Goal: Task Accomplishment & Management: Use online tool/utility

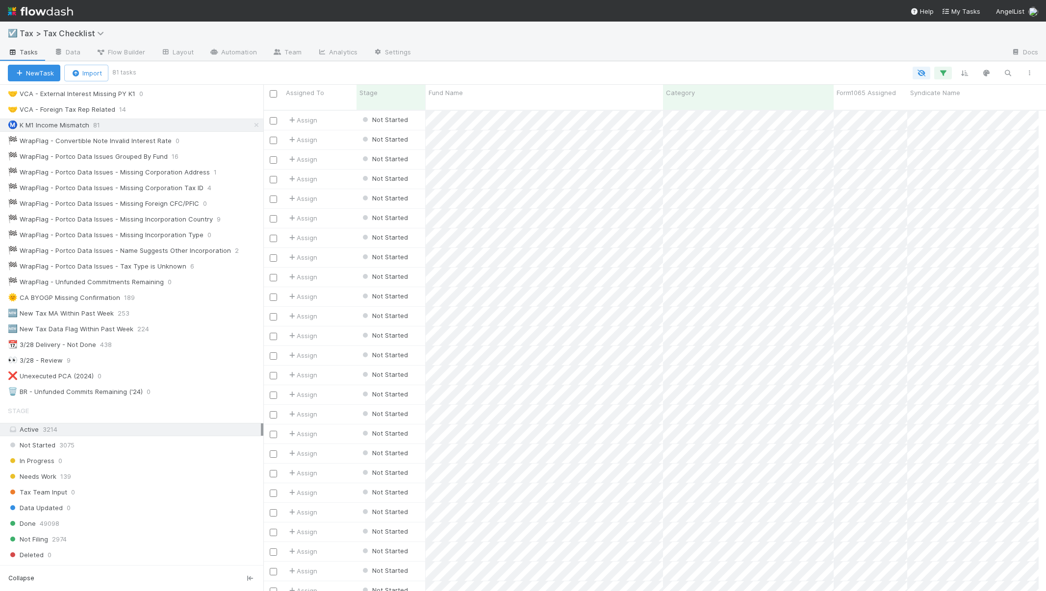
scroll to position [259, 0]
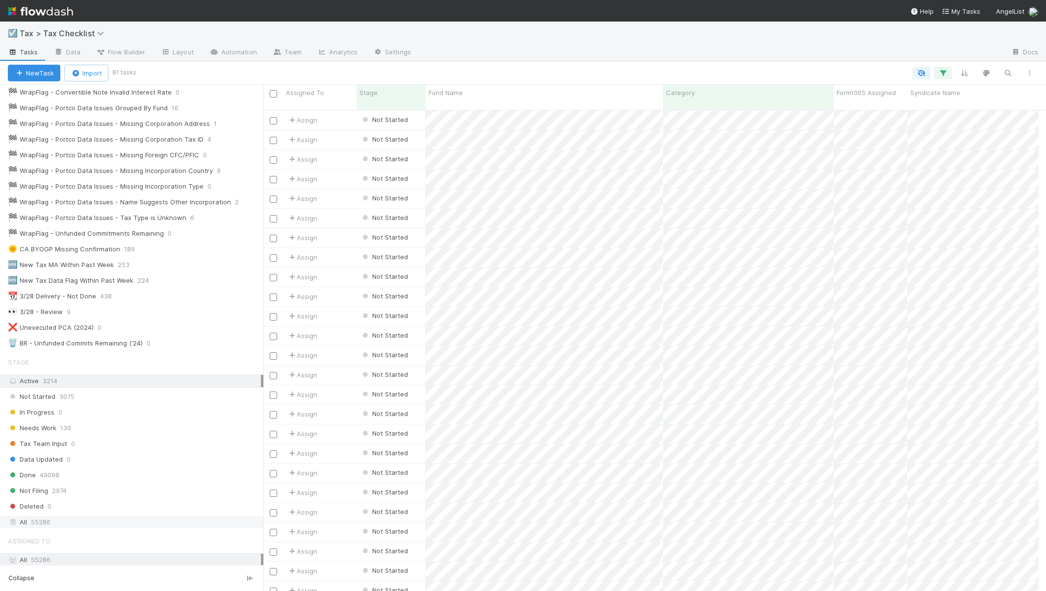
click at [42, 521] on span "55286" at bounding box center [41, 522] width 20 height 12
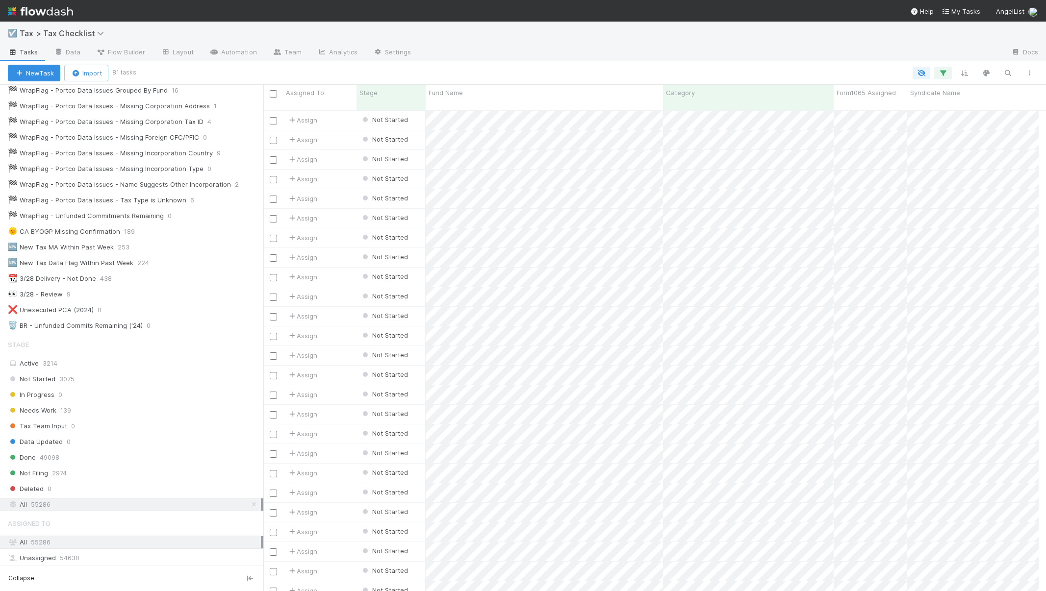
scroll to position [283, 0]
click at [31, 356] on div "Active 3214" at bounding box center [134, 357] width 253 height 12
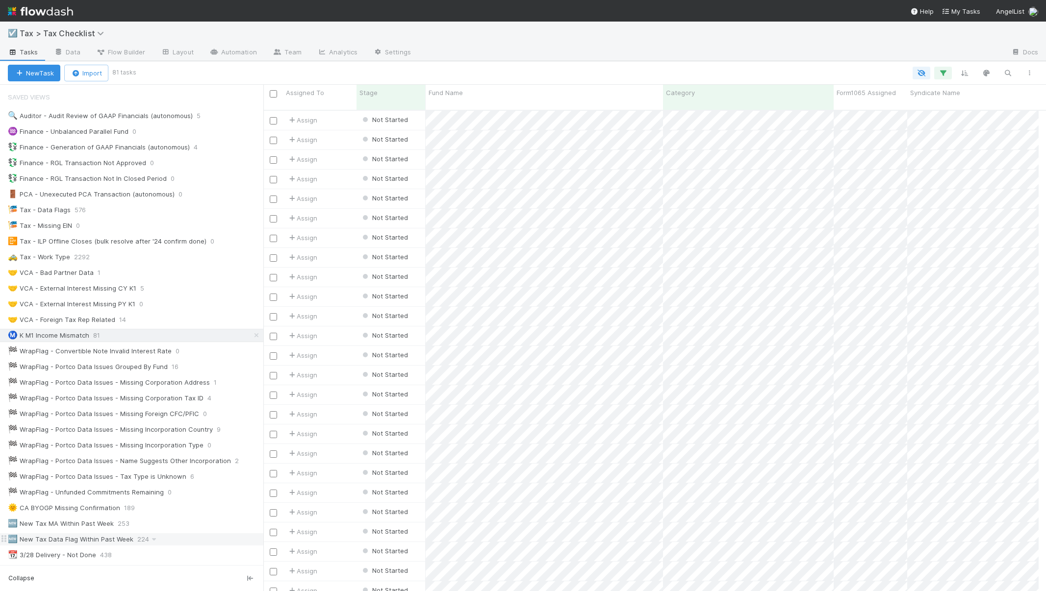
click at [101, 536] on div "🆕 New Tax Data Flag Within Past Week" at bounding box center [71, 539] width 126 height 12
click at [66, 557] on div "📆 3/28 Delivery - Not Done" at bounding box center [52, 555] width 88 height 12
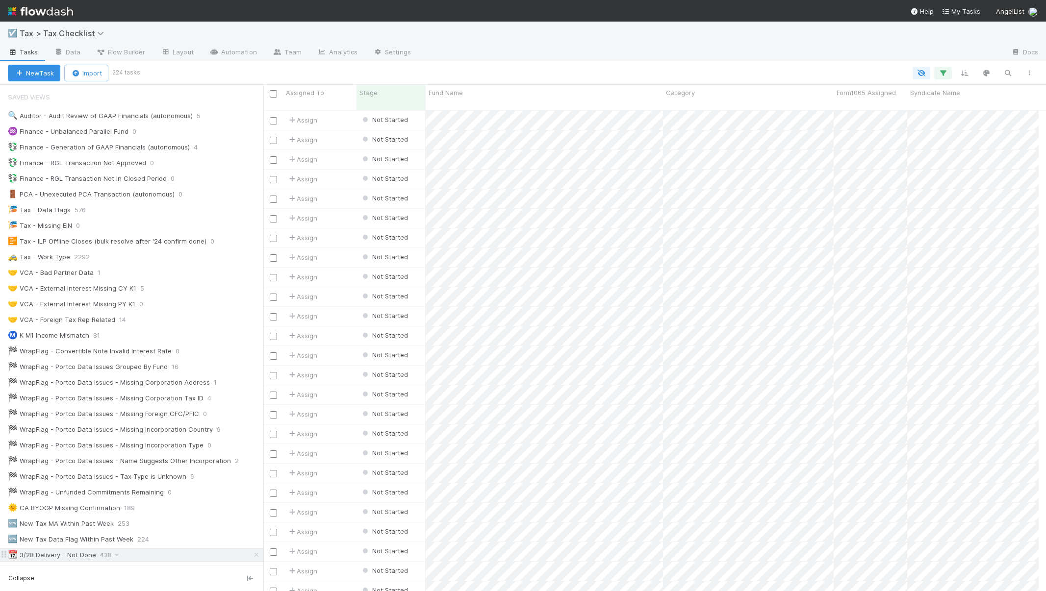
scroll to position [482, 768]
click at [940, 73] on icon "button" at bounding box center [943, 73] width 10 height 9
click at [837, 176] on input "[DATE]" at bounding box center [874, 175] width 94 height 15
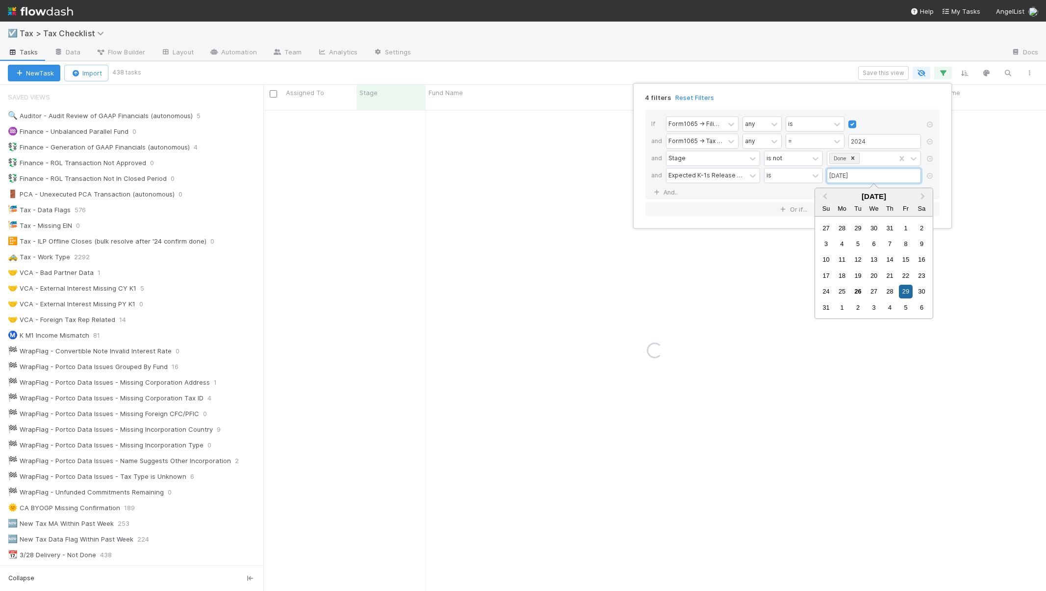
type input "[DATE]"
click at [897, 94] on div "4 filters Reset Filters" at bounding box center [792, 95] width 310 height 14
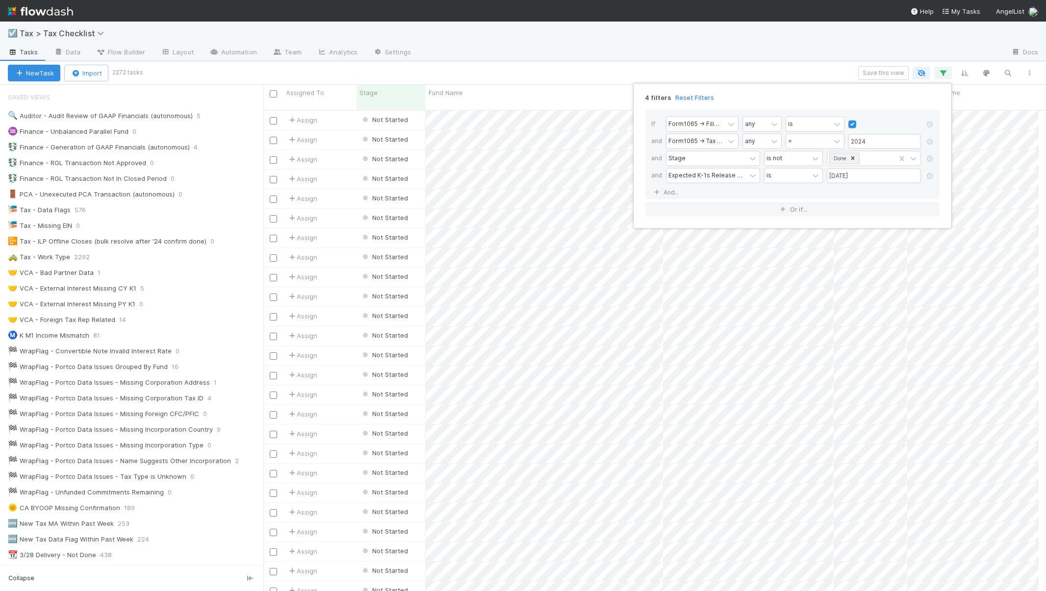
scroll to position [482, 768]
click at [790, 73] on div "4 filters Reset Filters If Form1065 -> Filing Required any is and Form1065 -> T…" at bounding box center [523, 295] width 1046 height 591
click at [868, 76] on button "Save this view" at bounding box center [883, 73] width 51 height 14
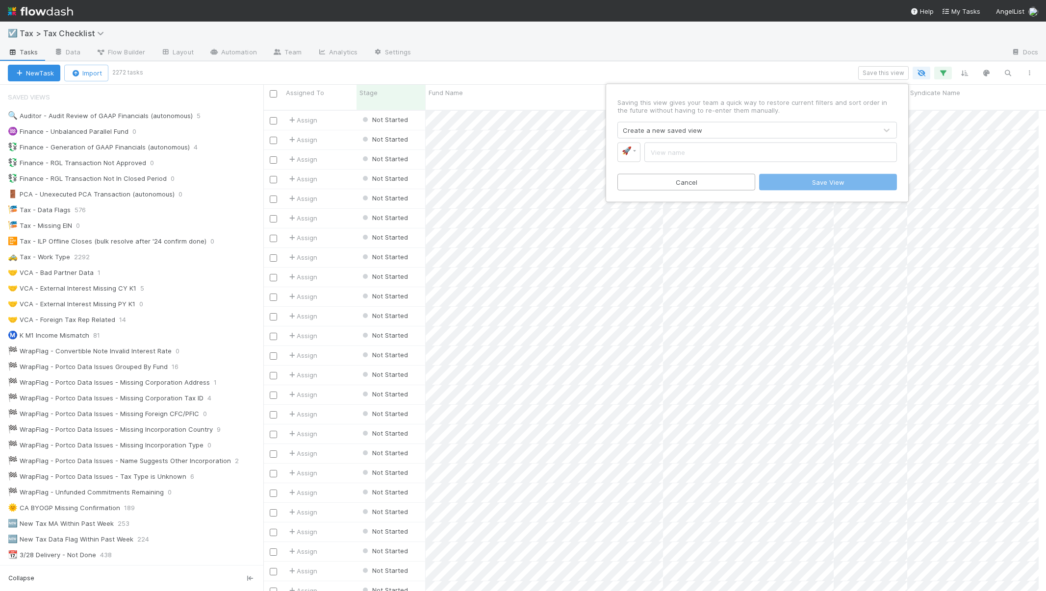
click at [660, 132] on div "Create a new saved view" at bounding box center [662, 131] width 79 height 10
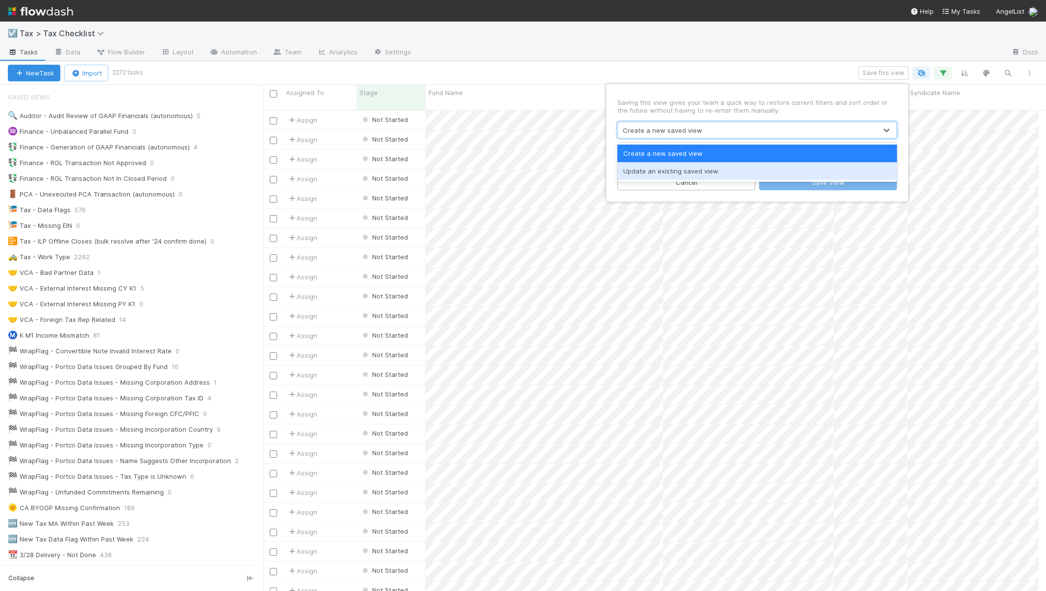
click at [676, 174] on div "Update an existing saved view" at bounding box center [756, 171] width 279 height 18
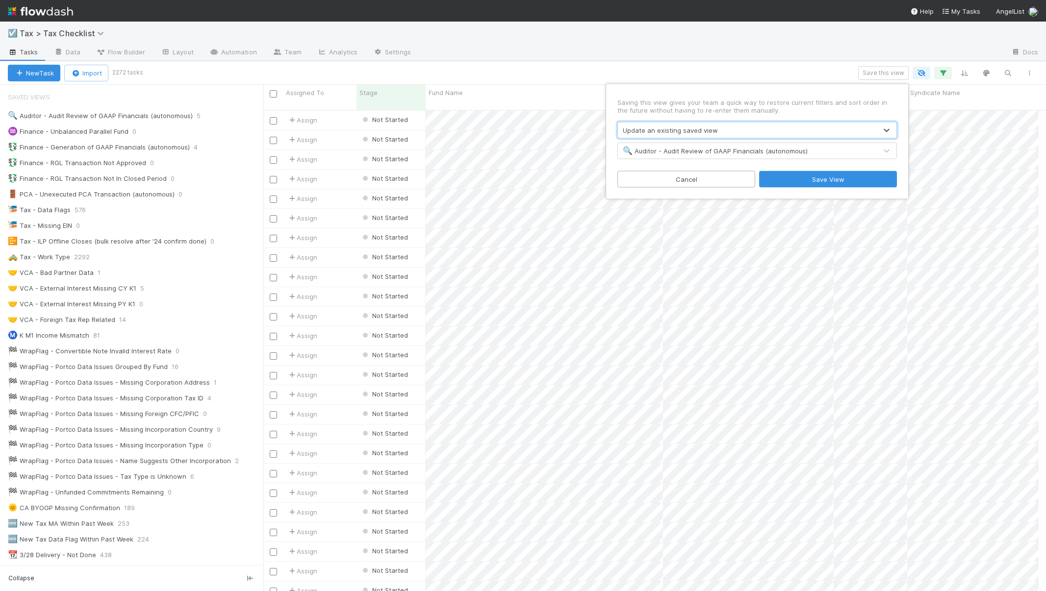
click at [706, 153] on div "🔍 Auditor - Audit Review of GAAP Financials (autonomous)" at bounding box center [715, 151] width 185 height 10
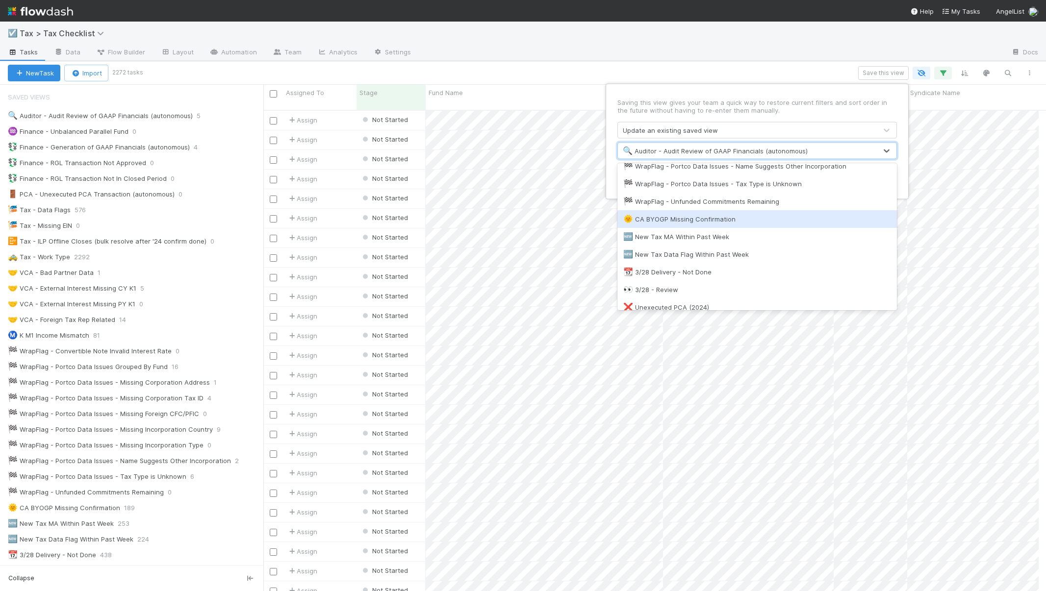
scroll to position [422, 0]
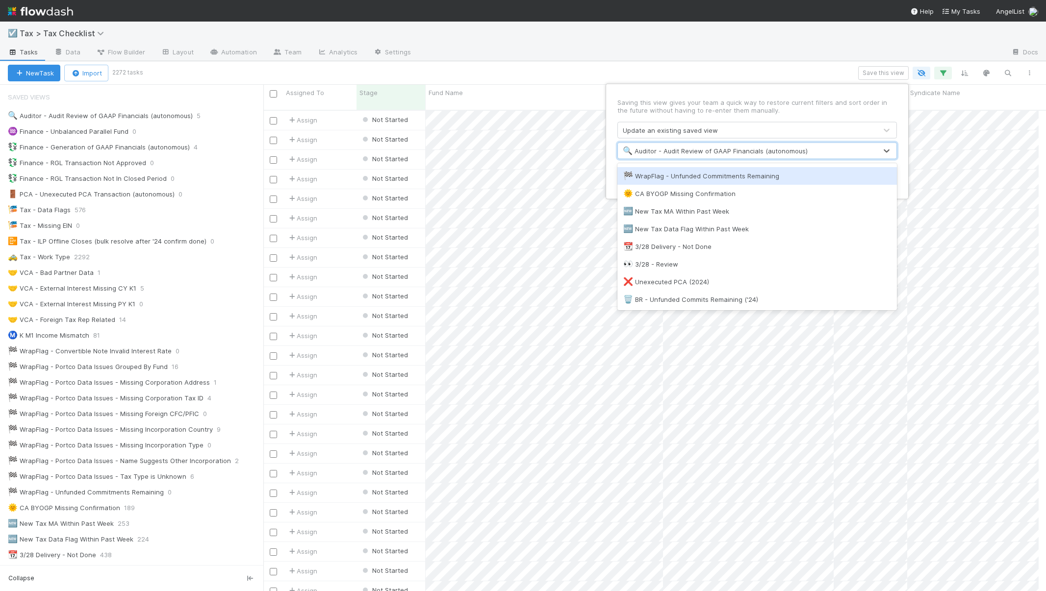
click at [582, 47] on div "Saving this view gives your team a quick way to restore current filters and sor…" at bounding box center [523, 295] width 1046 height 591
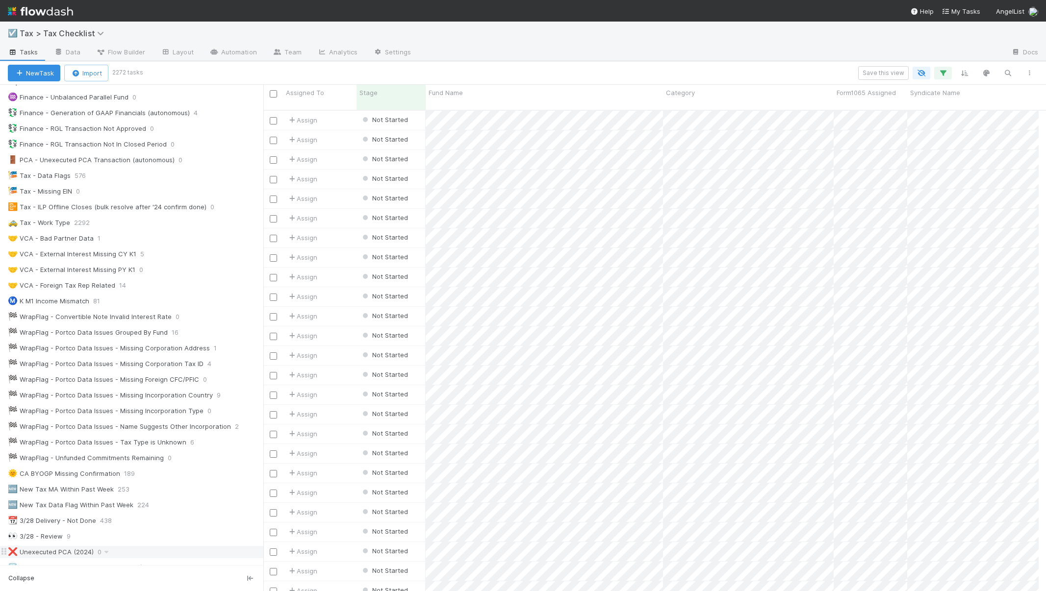
scroll to position [0, 0]
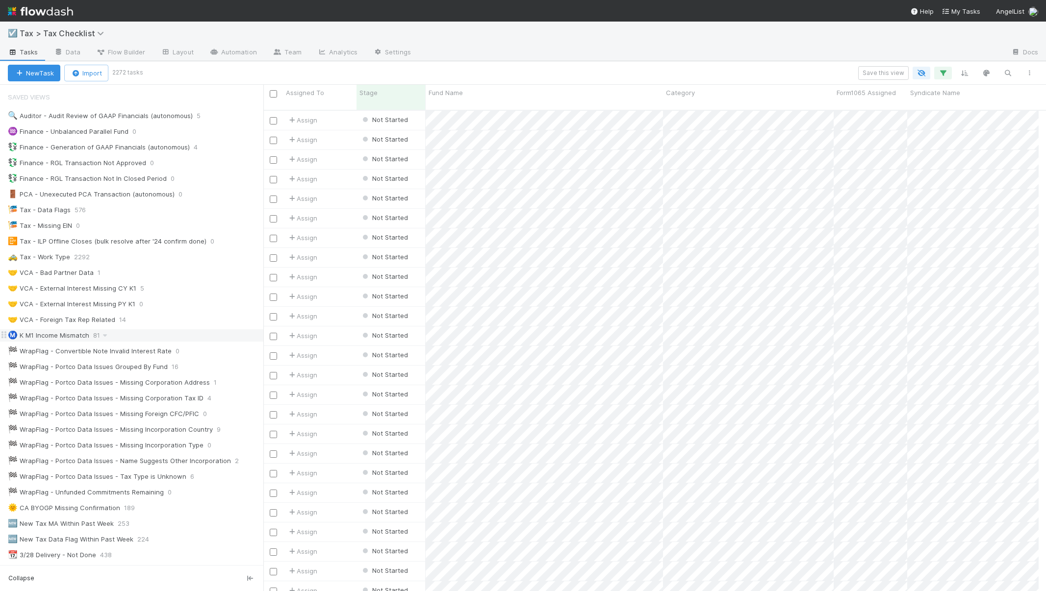
click at [58, 338] on div "Ⓜ️ K M1 Income Mismatch" at bounding box center [48, 336] width 81 height 12
